Goal: Information Seeking & Learning: Compare options

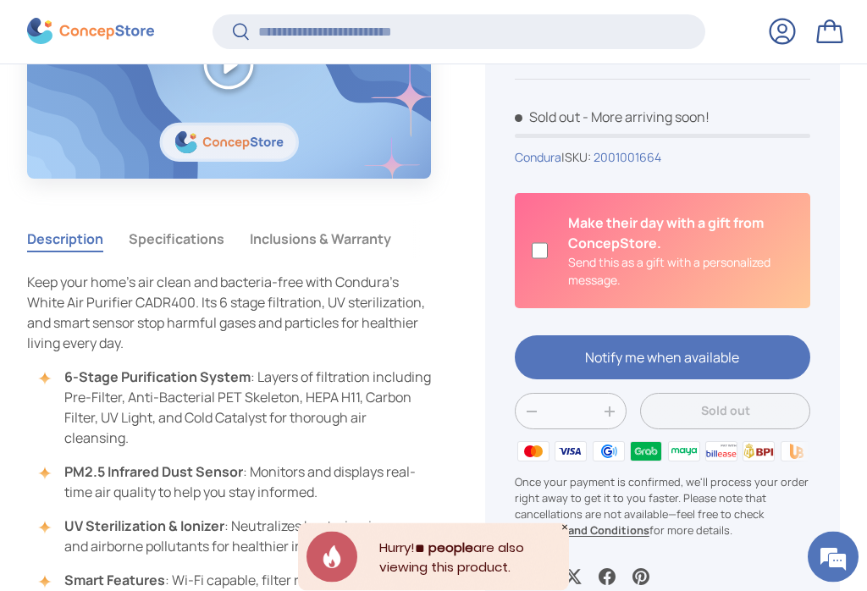
scroll to position [817, 0]
click at [830, 479] on div "Sold out 20% off Condura White Air Purifier (CADR400) ₱8,959.20 ₱11,199.00 Unit…" at bounding box center [662, 243] width 355 height 745
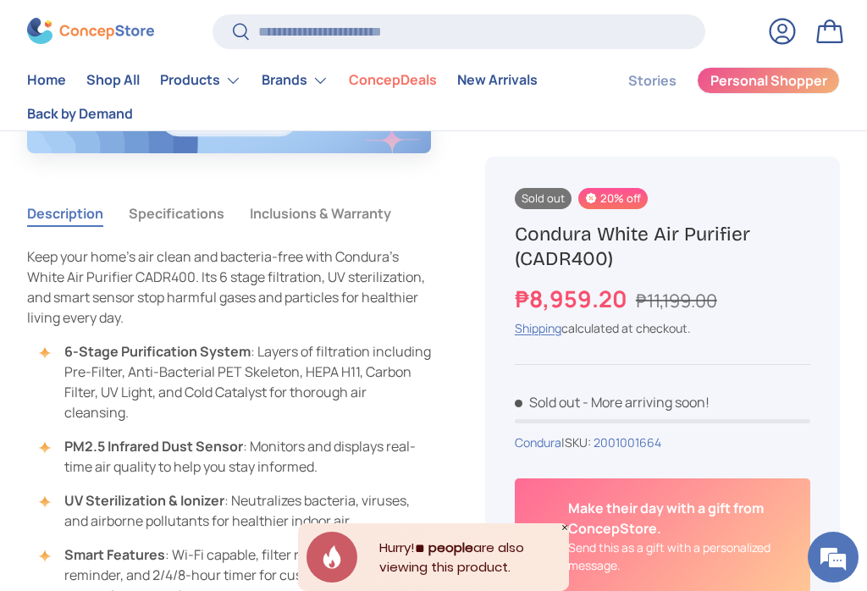
scroll to position [844, 0]
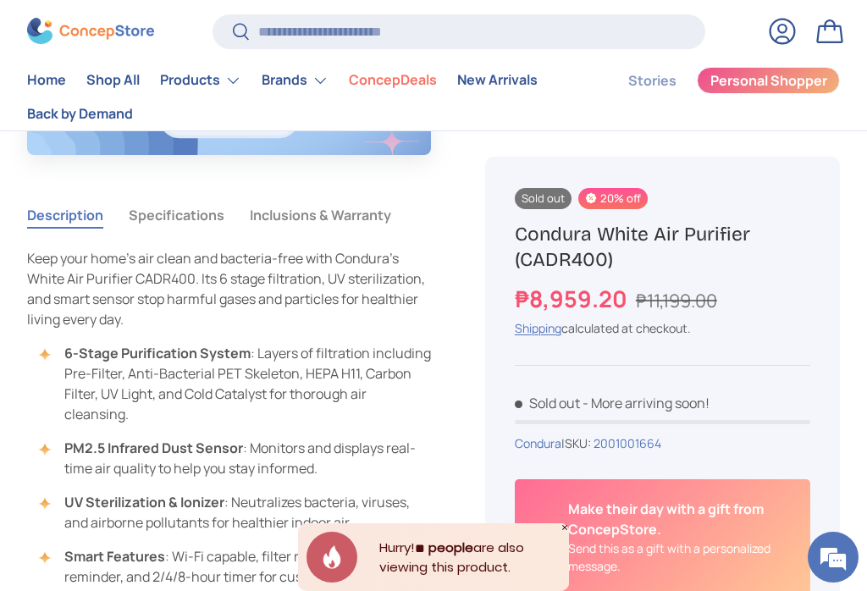
click at [186, 232] on button "Specifications" at bounding box center [177, 215] width 96 height 39
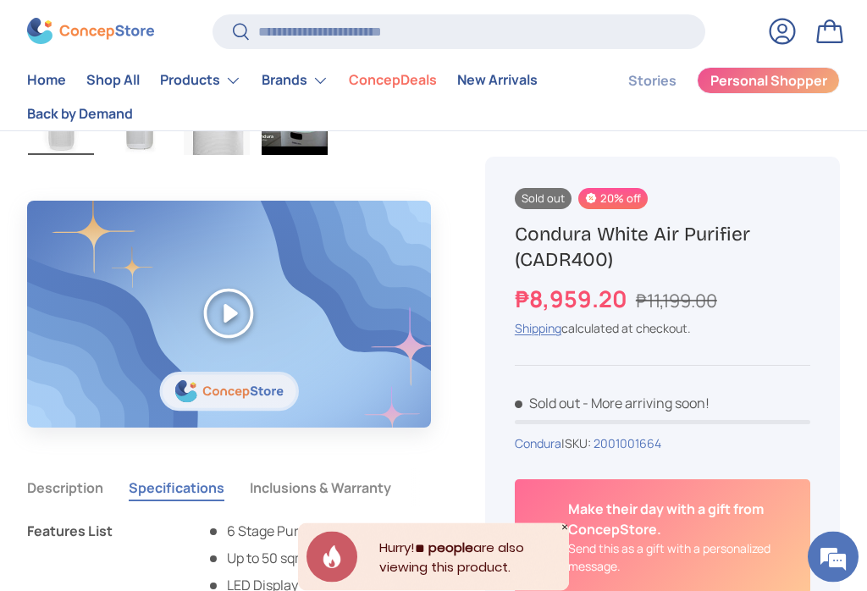
scroll to position [531, 0]
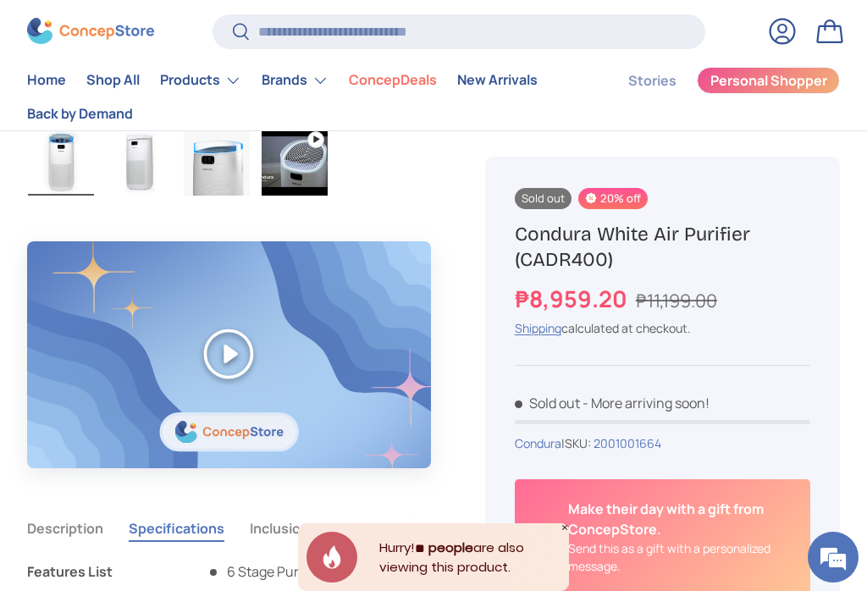
click at [502, 80] on link "New Arrivals" at bounding box center [497, 80] width 80 height 33
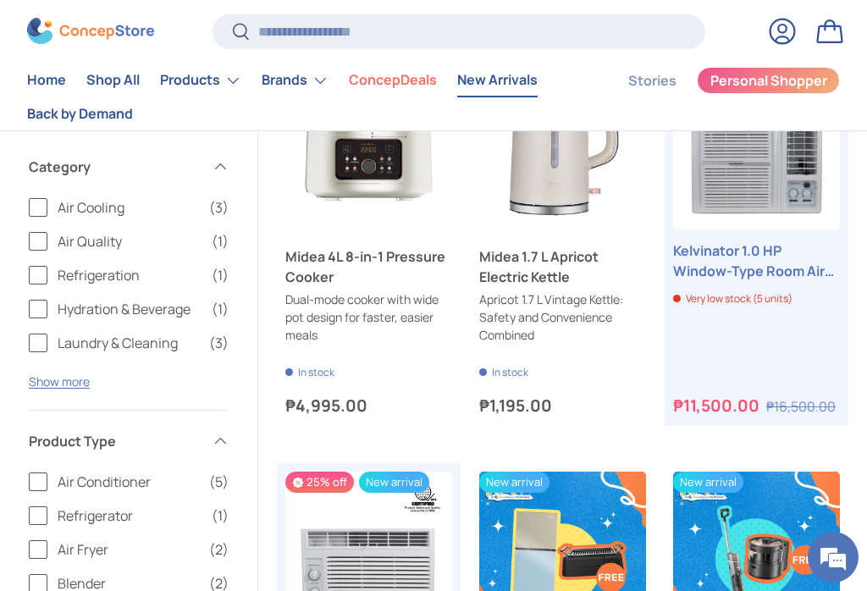
scroll to position [1168, 0]
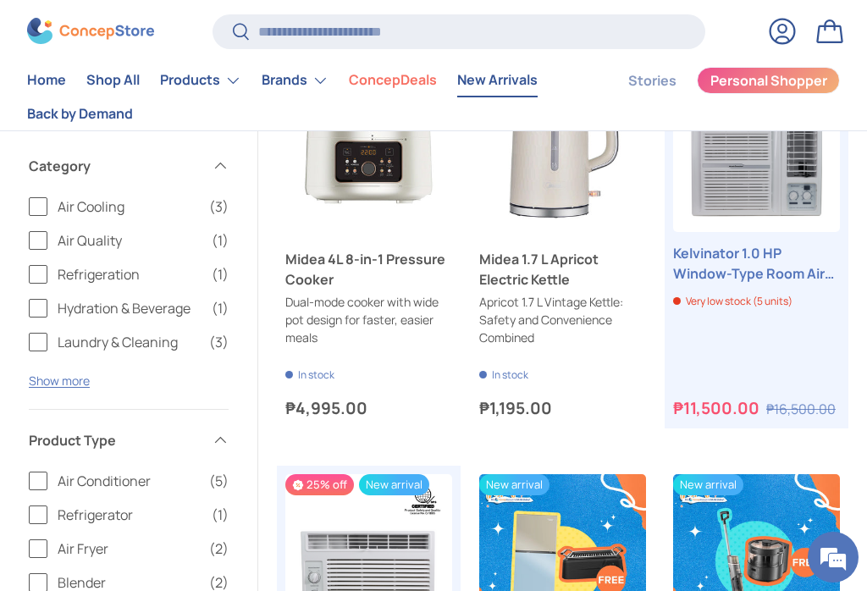
click at [318, 84] on summary "Brands" at bounding box center [295, 81] width 87 height 34
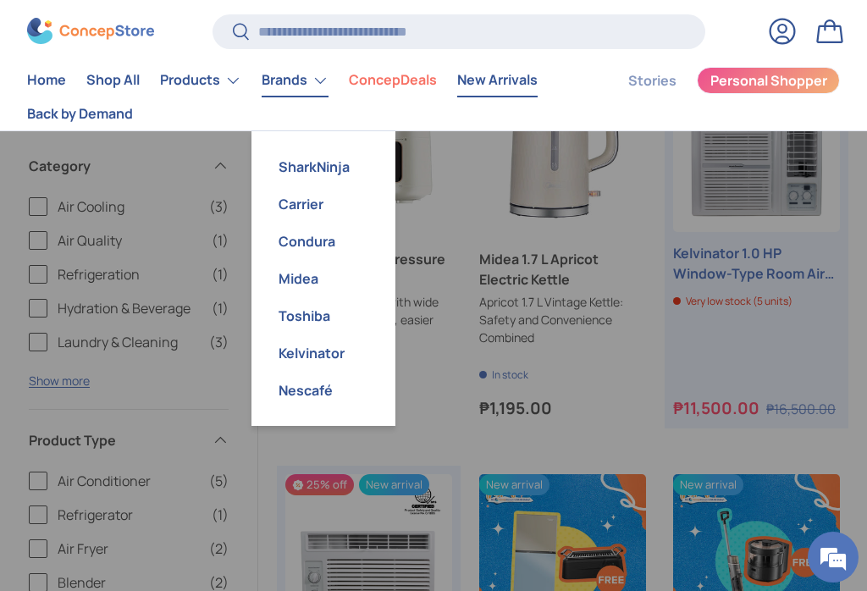
click at [315, 314] on link "Toshiba" at bounding box center [324, 315] width 124 height 37
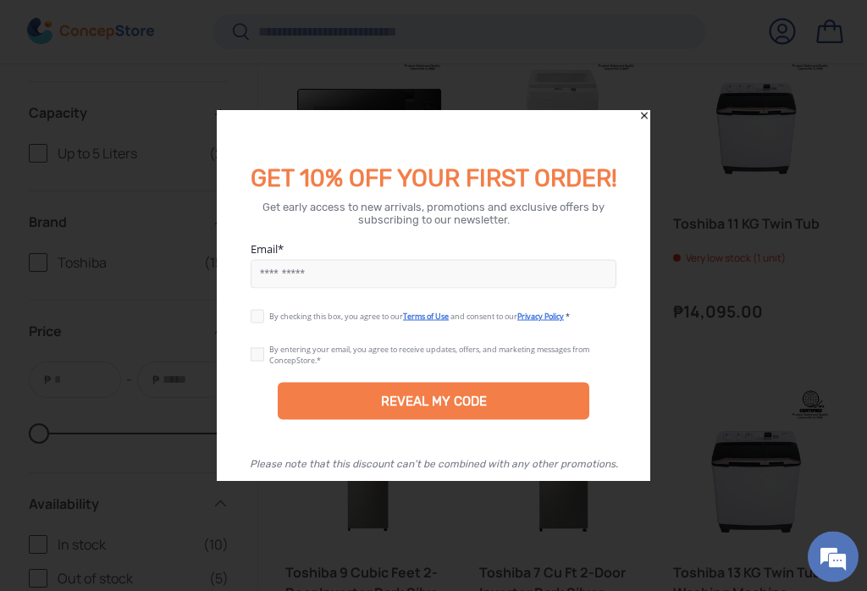
scroll to position [1915, 0]
click at [638, 147] on div "GET 10% OFF YOUR FIRST ORDER!" at bounding box center [433, 170] width 407 height 47
click at [650, 122] on icon "Close" at bounding box center [645, 116] width 12 height 12
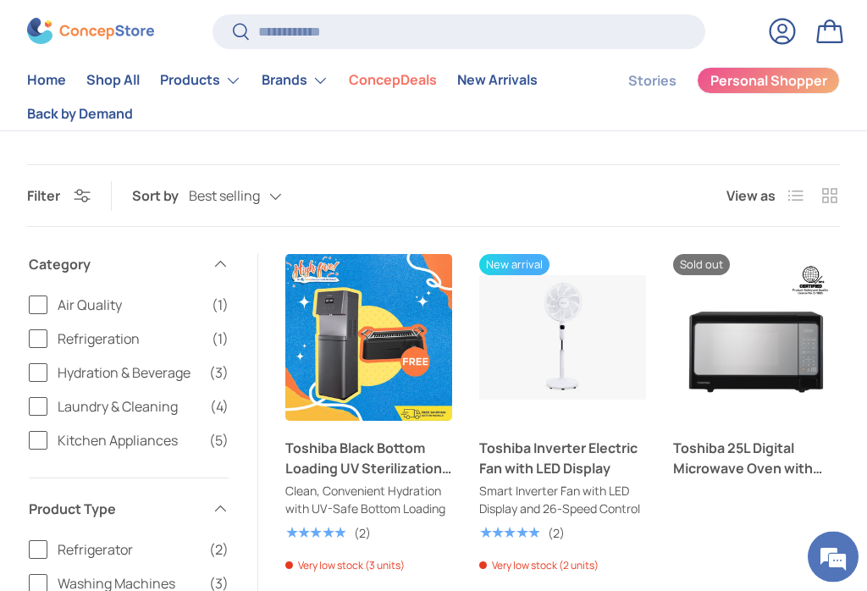
scroll to position [487, 0]
click at [308, 80] on summary "Brands" at bounding box center [295, 81] width 87 height 34
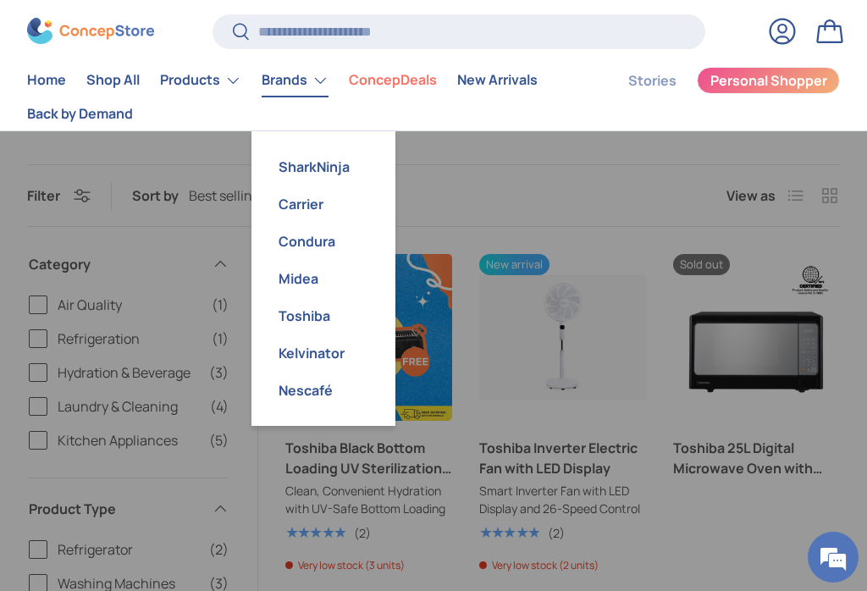
click at [307, 285] on link "Midea" at bounding box center [324, 278] width 124 height 37
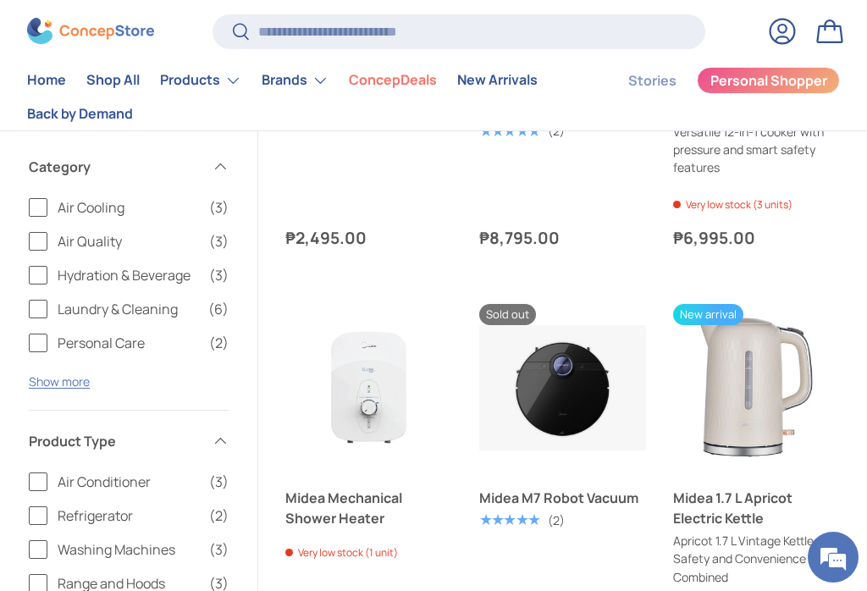
scroll to position [1861, 0]
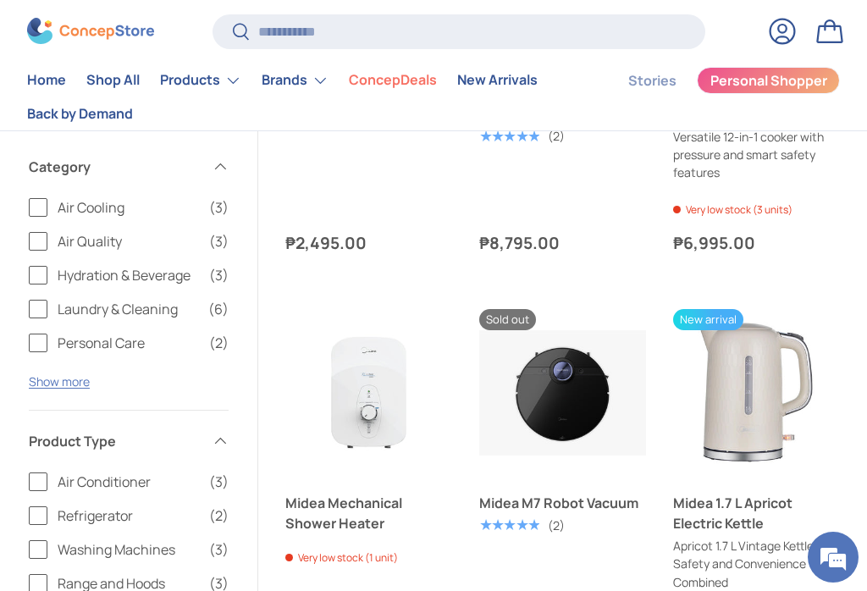
click at [327, 80] on summary "Brands" at bounding box center [295, 81] width 87 height 34
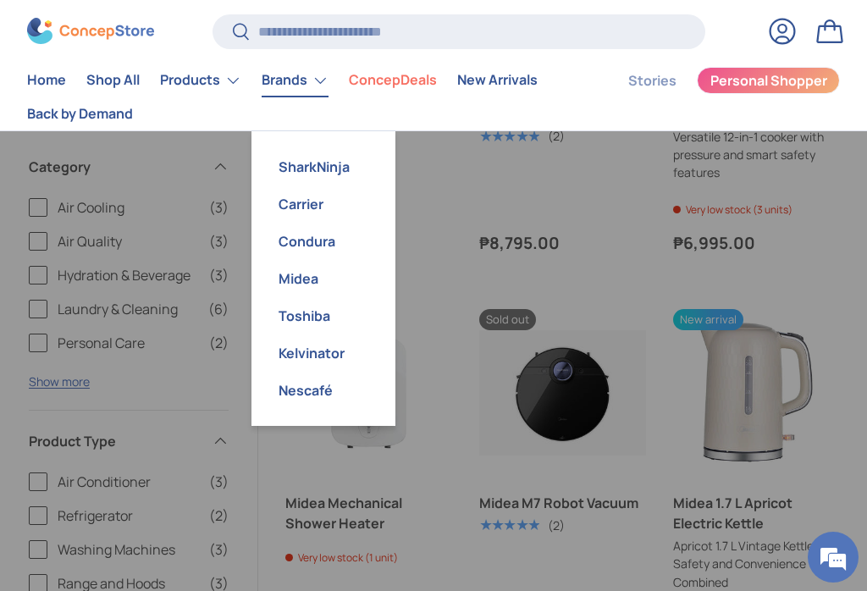
click at [319, 194] on link "Carrier" at bounding box center [324, 203] width 124 height 37
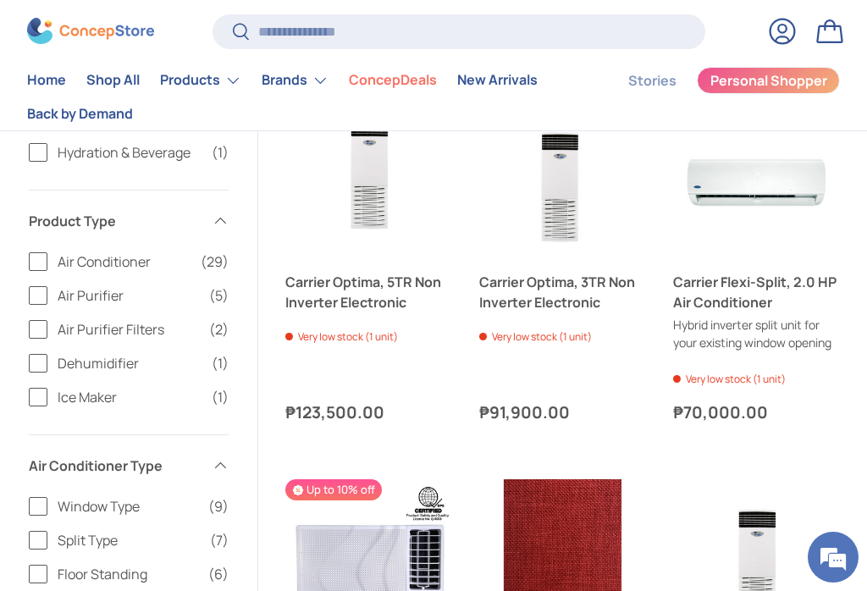
scroll to position [2581, 0]
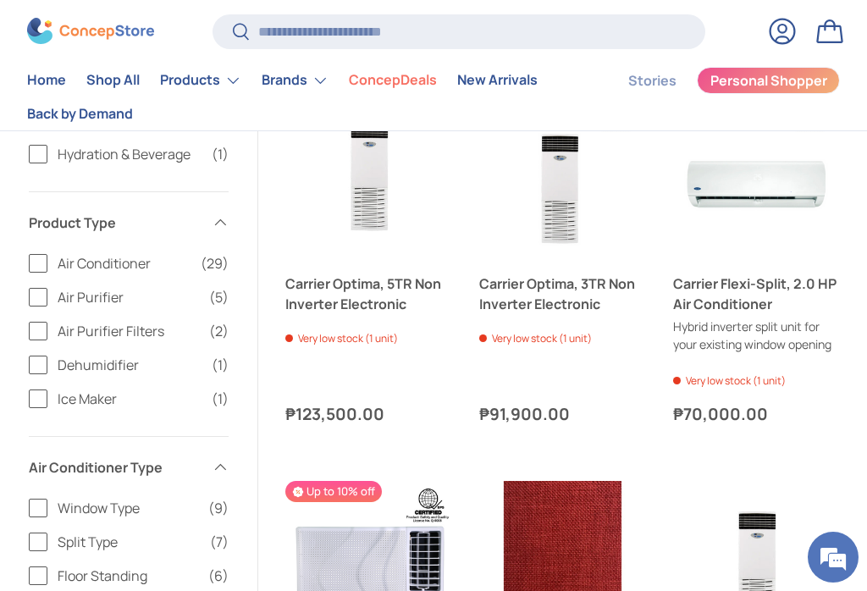
click at [38, 287] on label "Air Purifier (5)" at bounding box center [129, 297] width 200 height 20
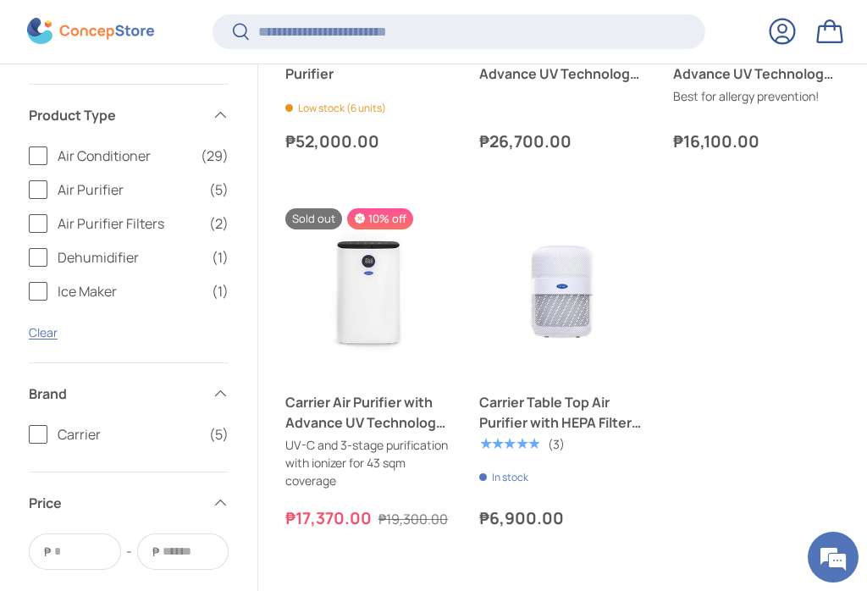
scroll to position [837, 0]
click at [584, 401] on link "Carrier Table Top Air Purifier with HEPA Filter and Aromatherapy" at bounding box center [562, 413] width 167 height 41
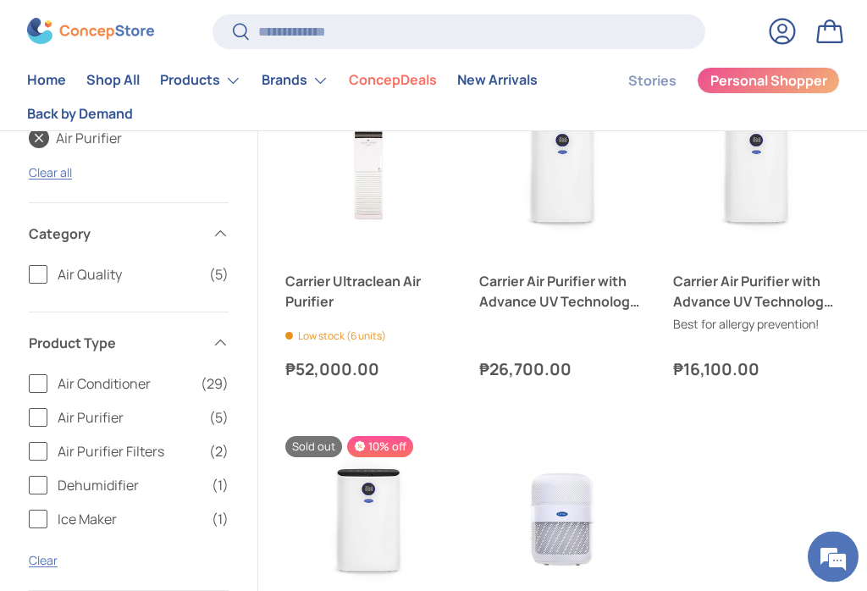
scroll to position [612, 0]
click at [323, 79] on summary "Brands" at bounding box center [295, 81] width 87 height 34
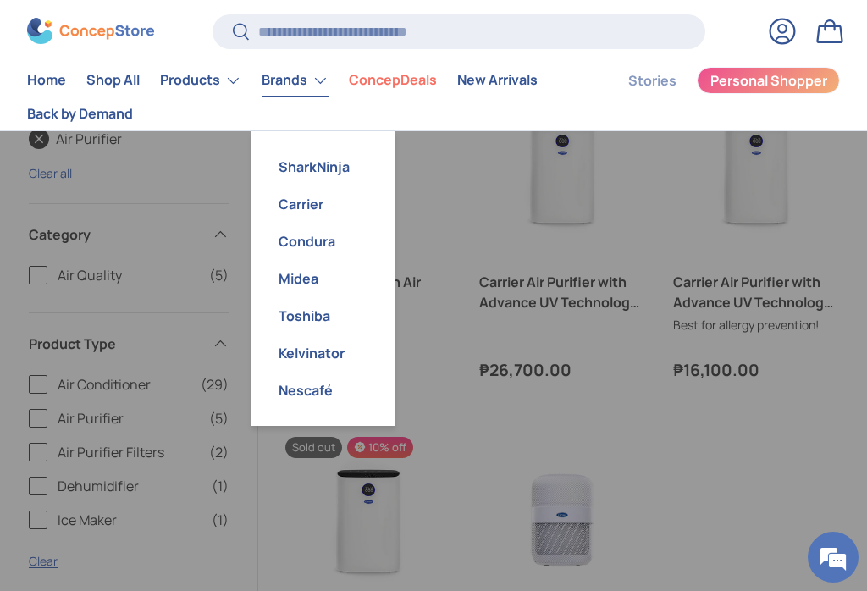
click at [318, 239] on link "Condura" at bounding box center [324, 241] width 124 height 37
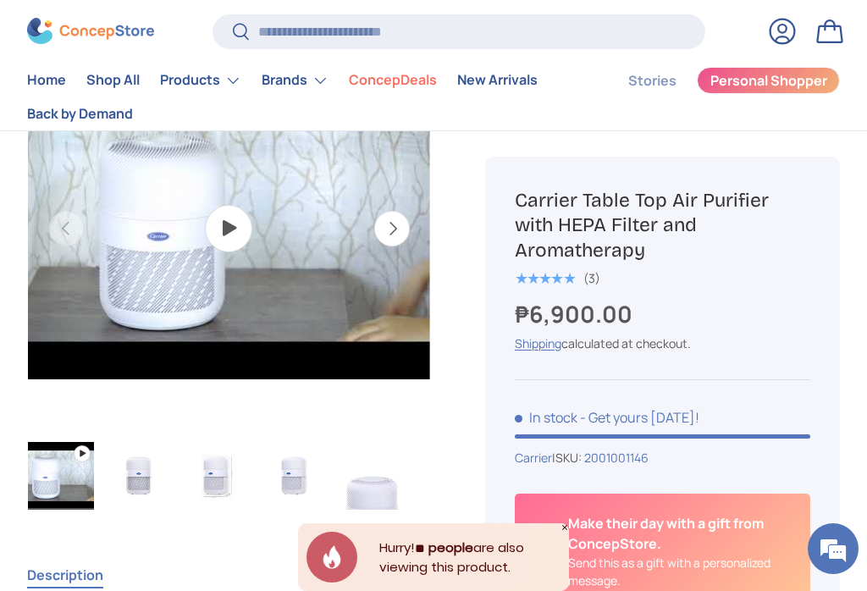
scroll to position [216, 0]
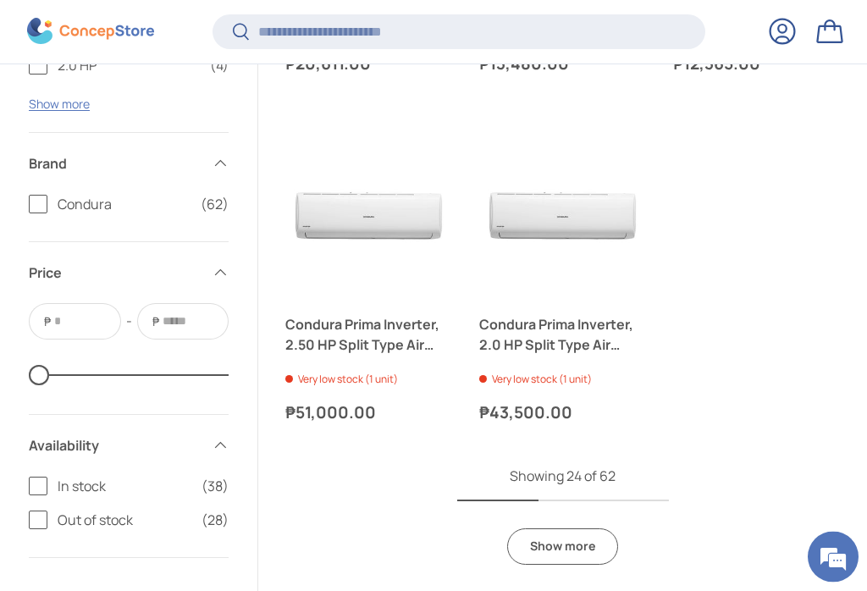
scroll to position [3090, 0]
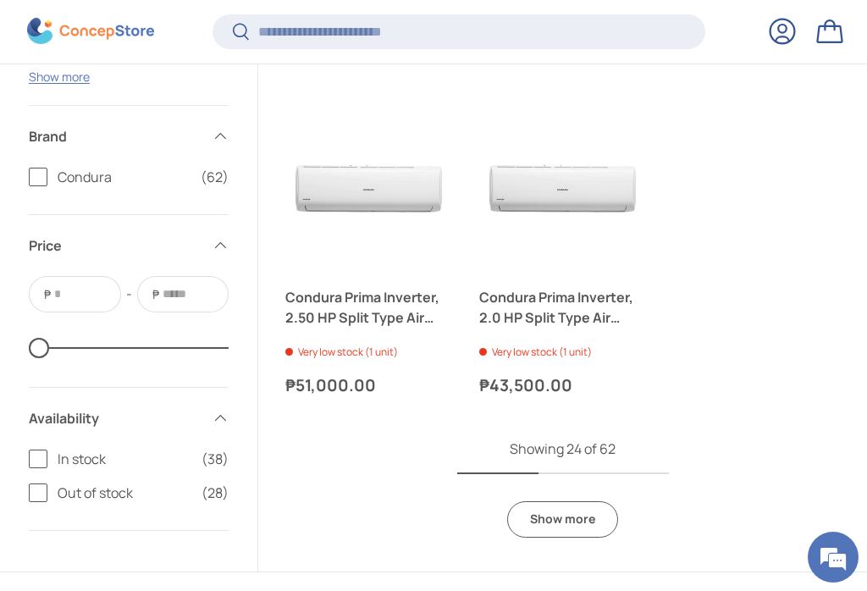
click at [581, 502] on link "Show more" at bounding box center [562, 519] width 111 height 36
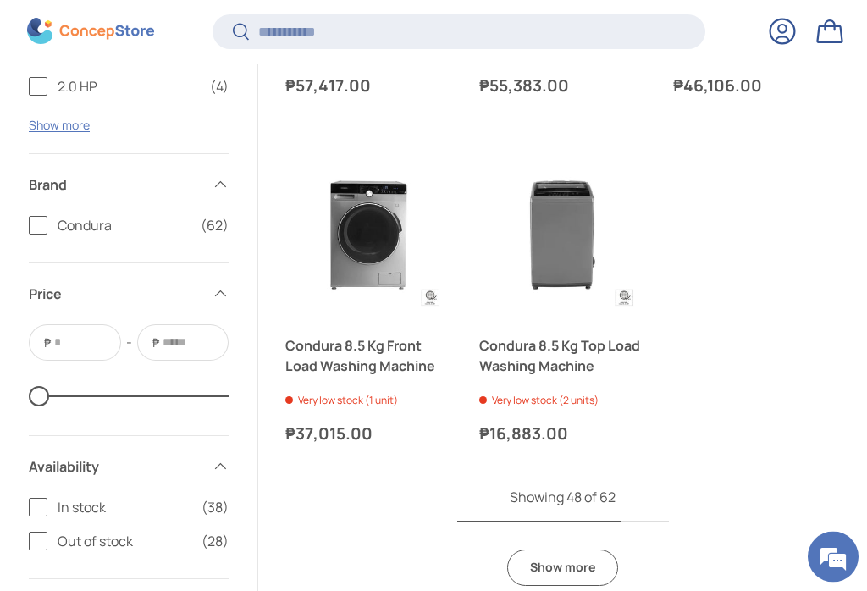
scroll to position [6089, 0]
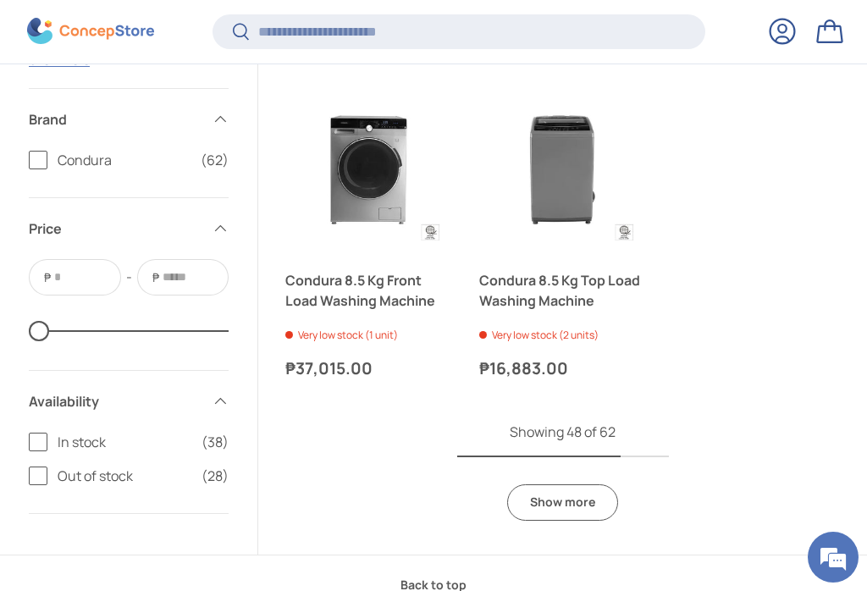
click at [588, 484] on link "Show more" at bounding box center [562, 502] width 111 height 36
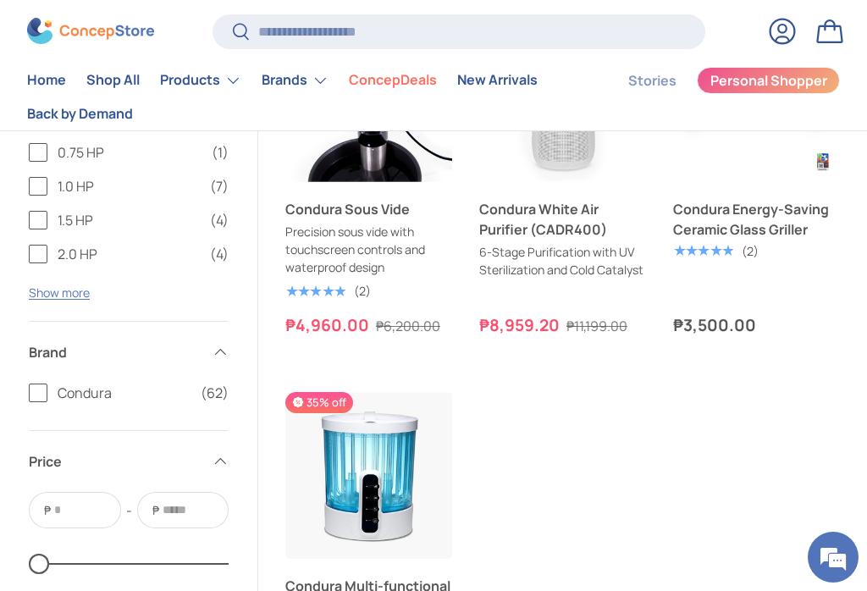
scroll to position [7615, 0]
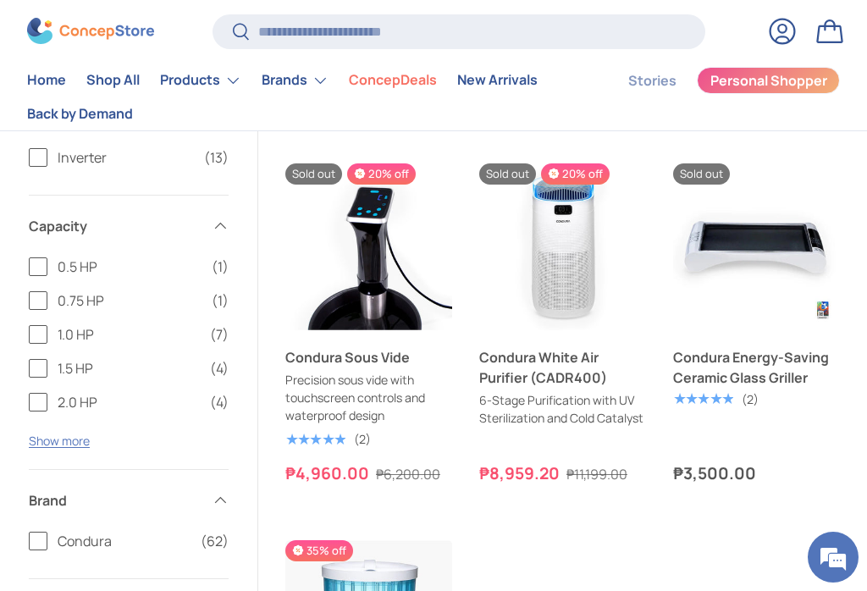
click at [565, 375] on link "Condura White Air Purifier (CADR400)" at bounding box center [562, 367] width 167 height 41
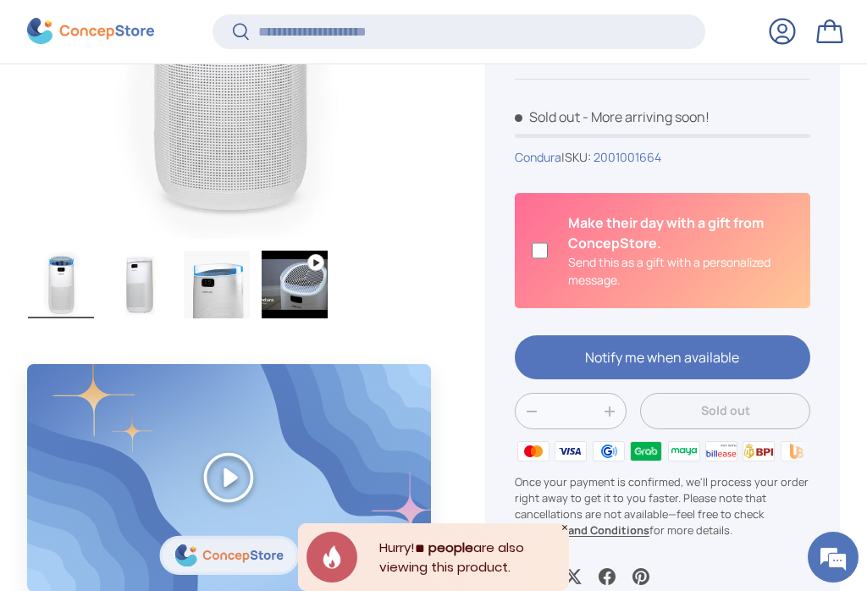
scroll to position [407, 0]
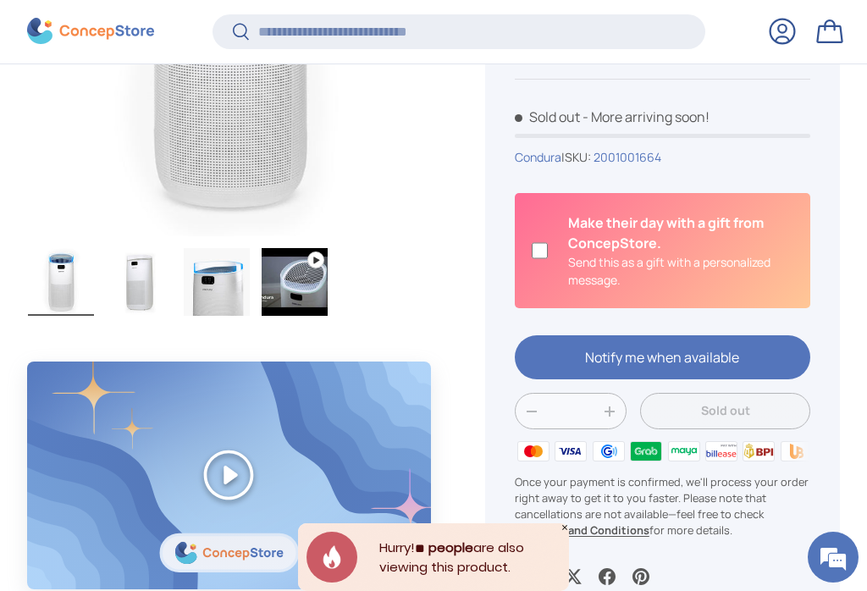
click at [737, 359] on div at bounding box center [663, 365] width 296 height 58
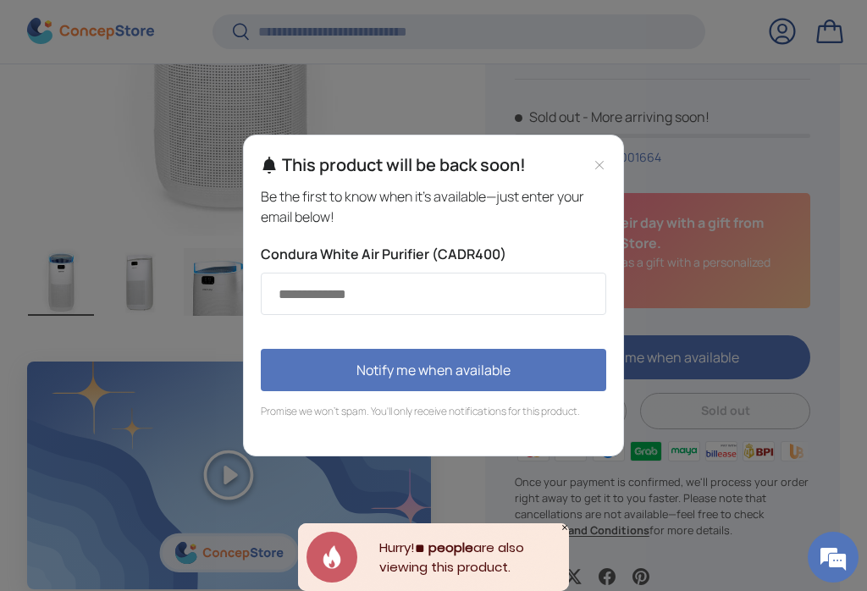
scroll to position [0, 0]
click at [582, 175] on div "This product will be back soon!" at bounding box center [444, 164] width 324 height 25
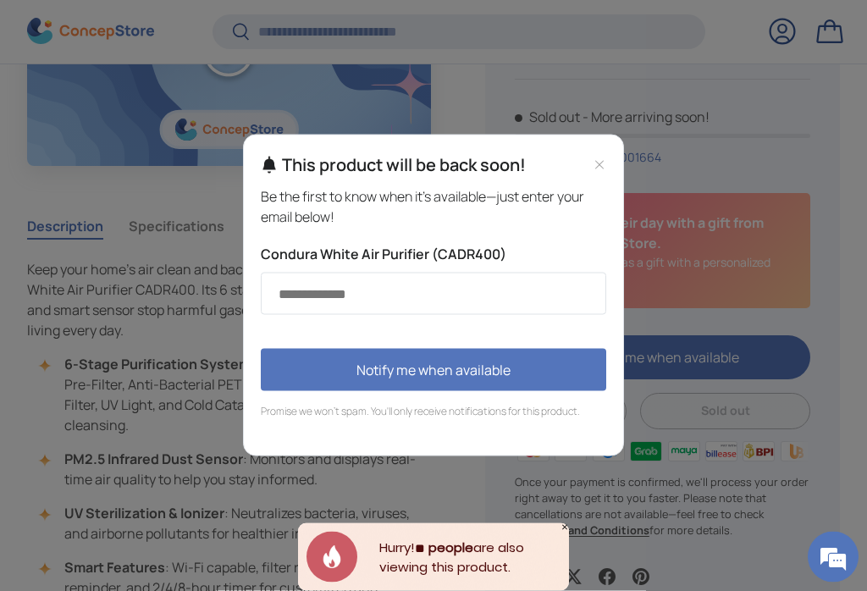
scroll to position [830, 0]
click at [604, 172] on icon "Close modal" at bounding box center [600, 165] width 14 height 14
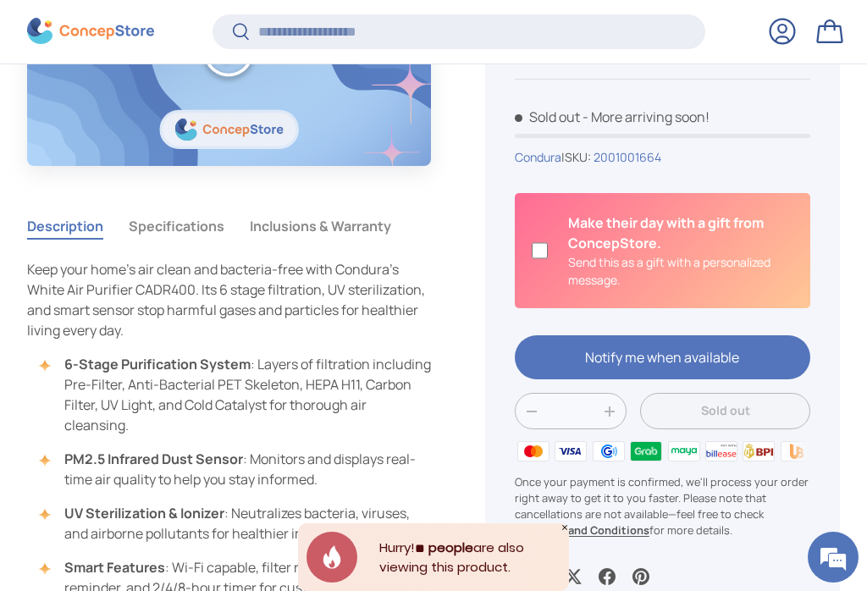
click at [182, 224] on button "Specifications" at bounding box center [177, 226] width 96 height 39
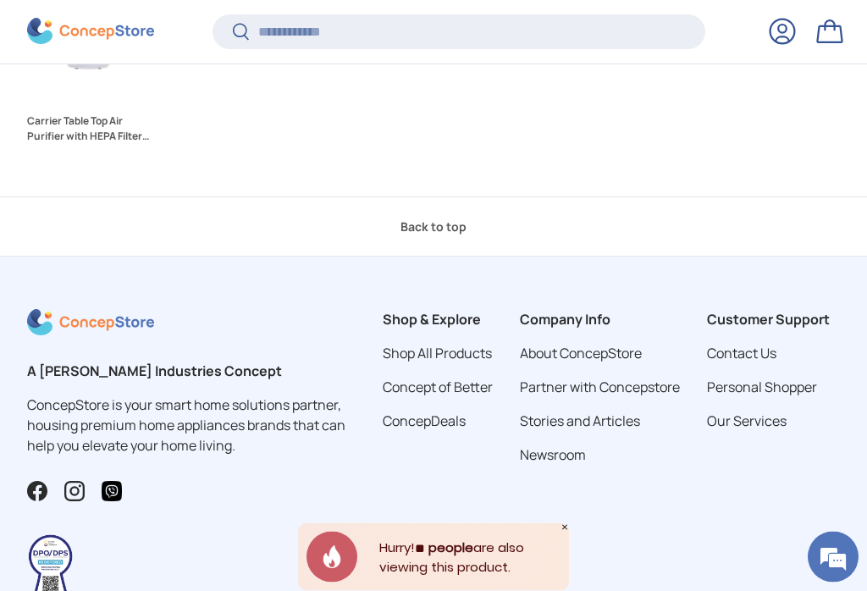
scroll to position [2972, 0]
click at [780, 415] on link "Our Services" at bounding box center [747, 421] width 80 height 19
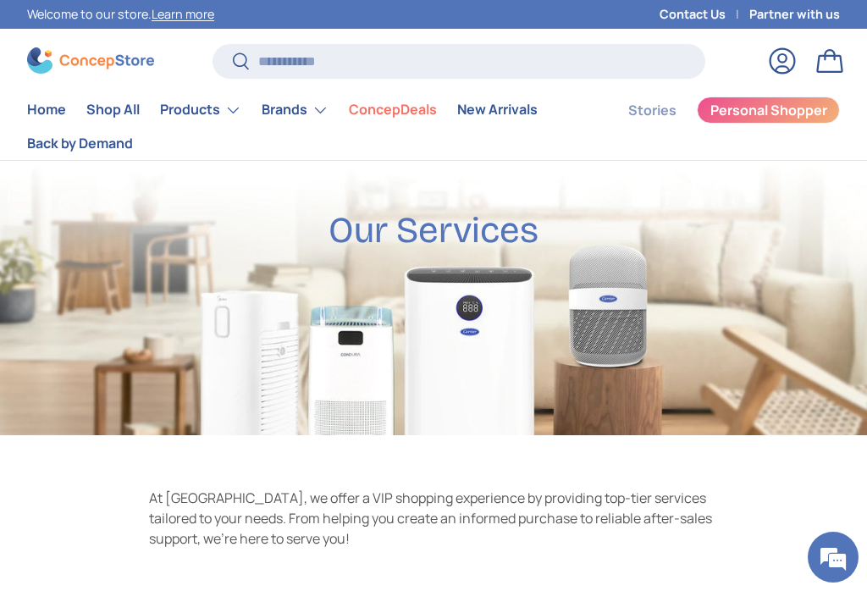
click at [407, 108] on link "ConcepDeals" at bounding box center [393, 109] width 88 height 33
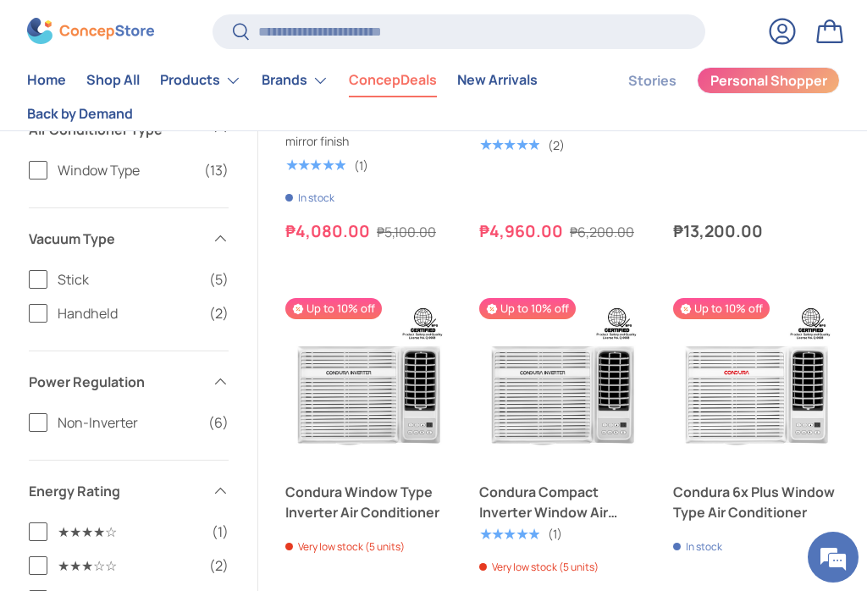
scroll to position [3208, 0]
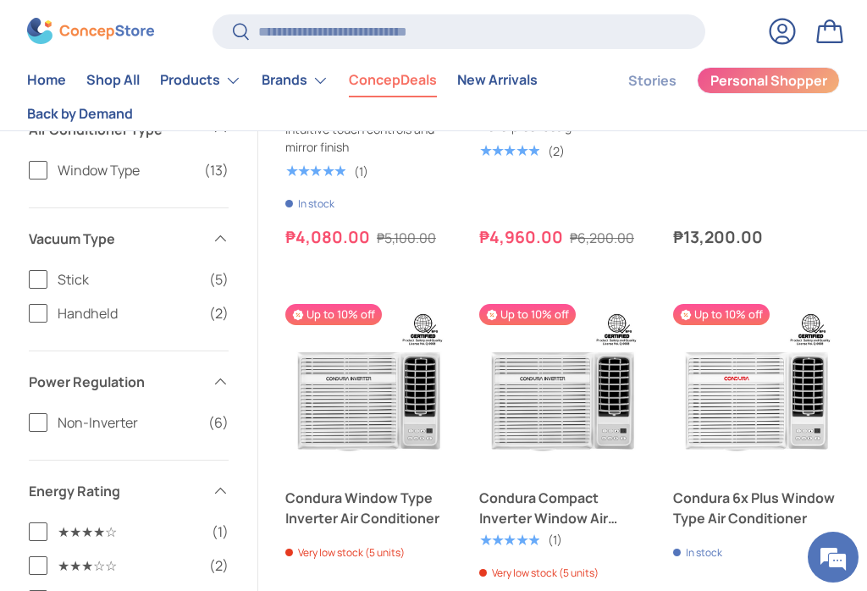
click at [313, 83] on summary "Brands" at bounding box center [295, 81] width 87 height 34
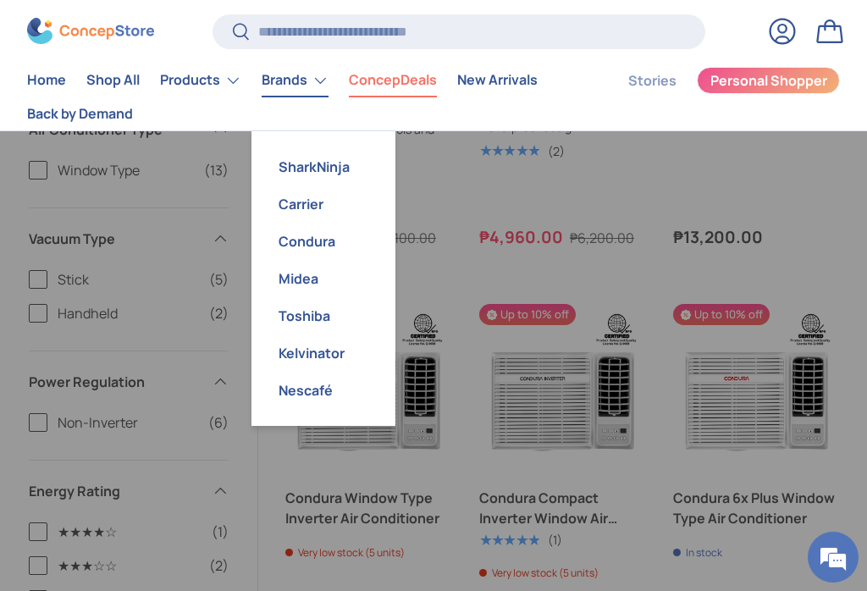
click at [339, 169] on link "SharkNinja" at bounding box center [324, 166] width 124 height 37
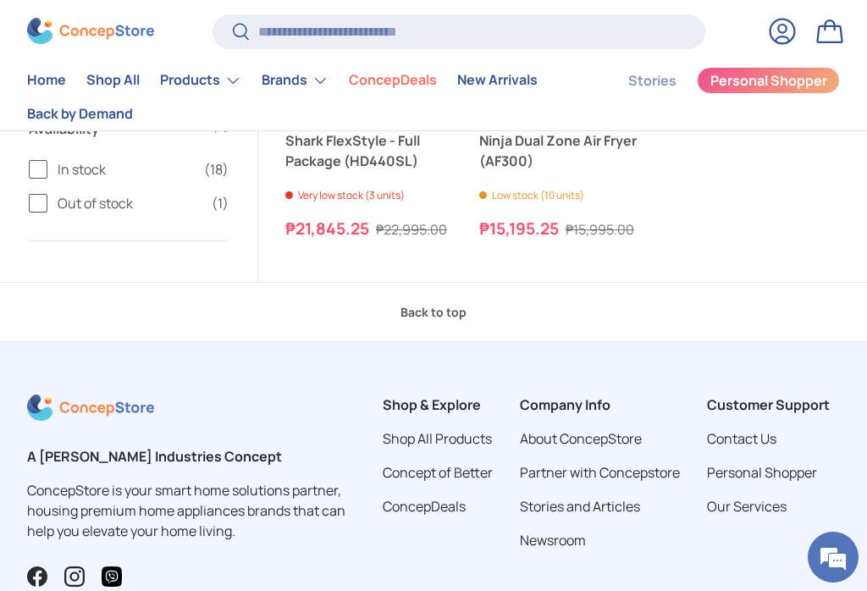
scroll to position [3670, 0]
